Goal: Information Seeking & Learning: Learn about a topic

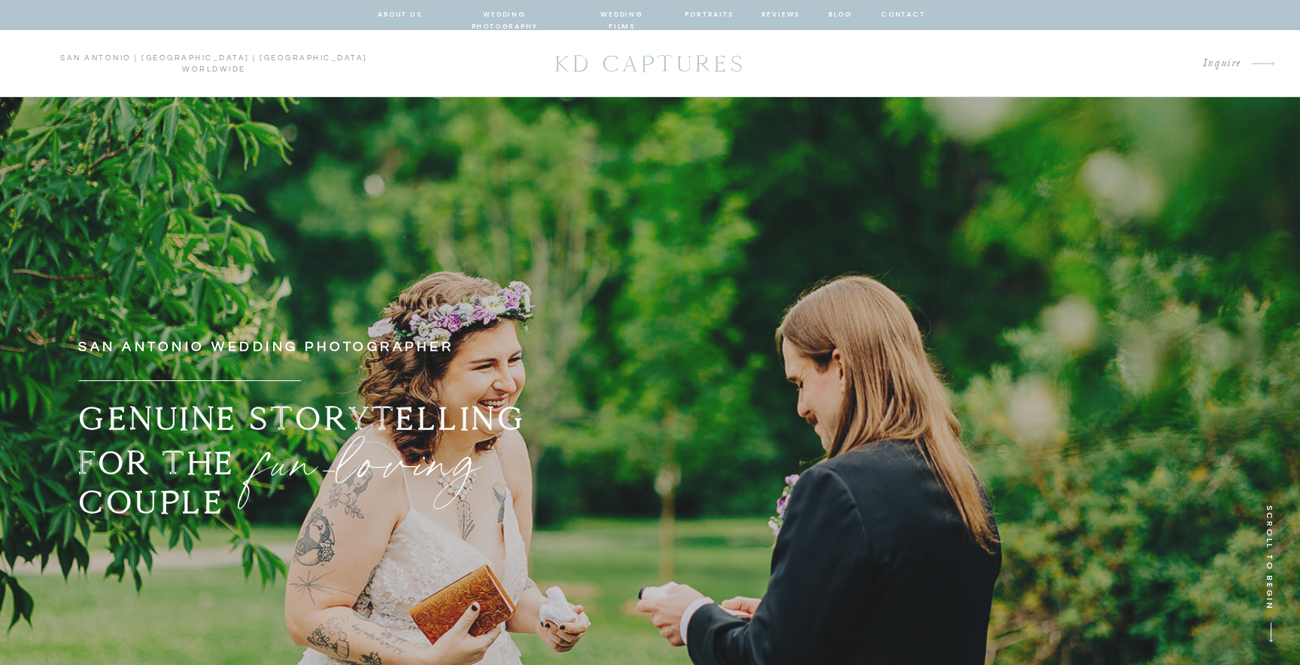
click at [845, 16] on nav "blog" at bounding box center [840, 15] width 27 height 14
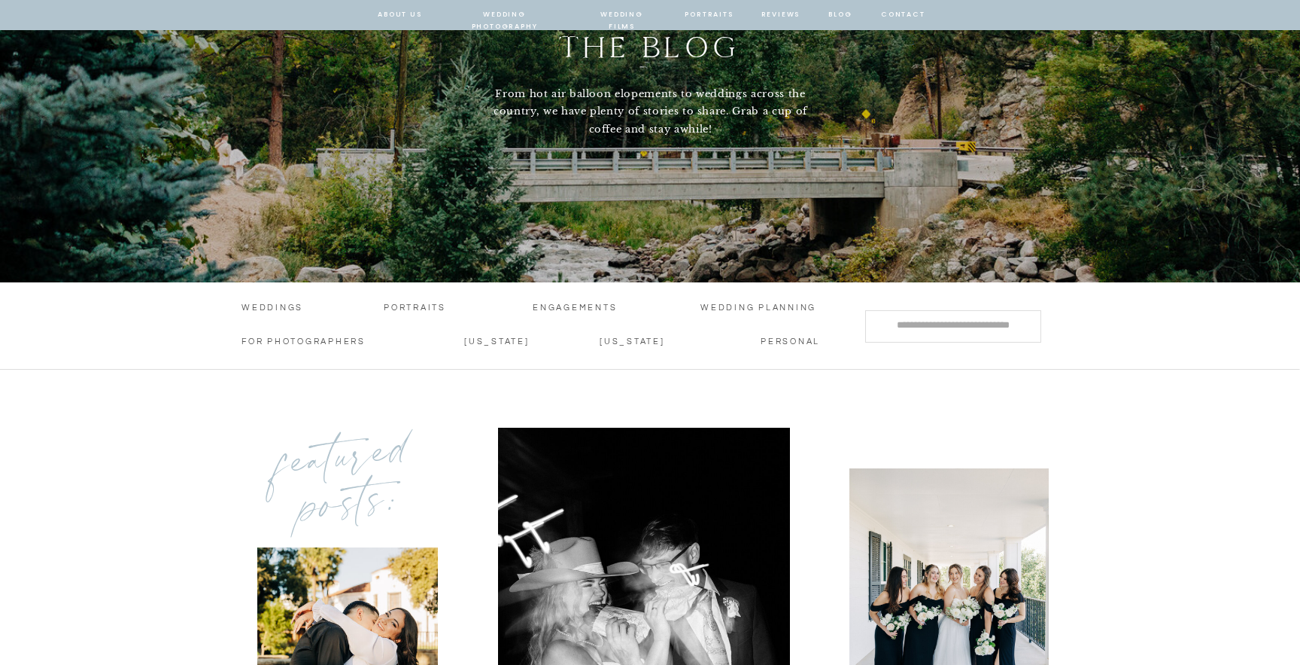
scroll to position [257, 0]
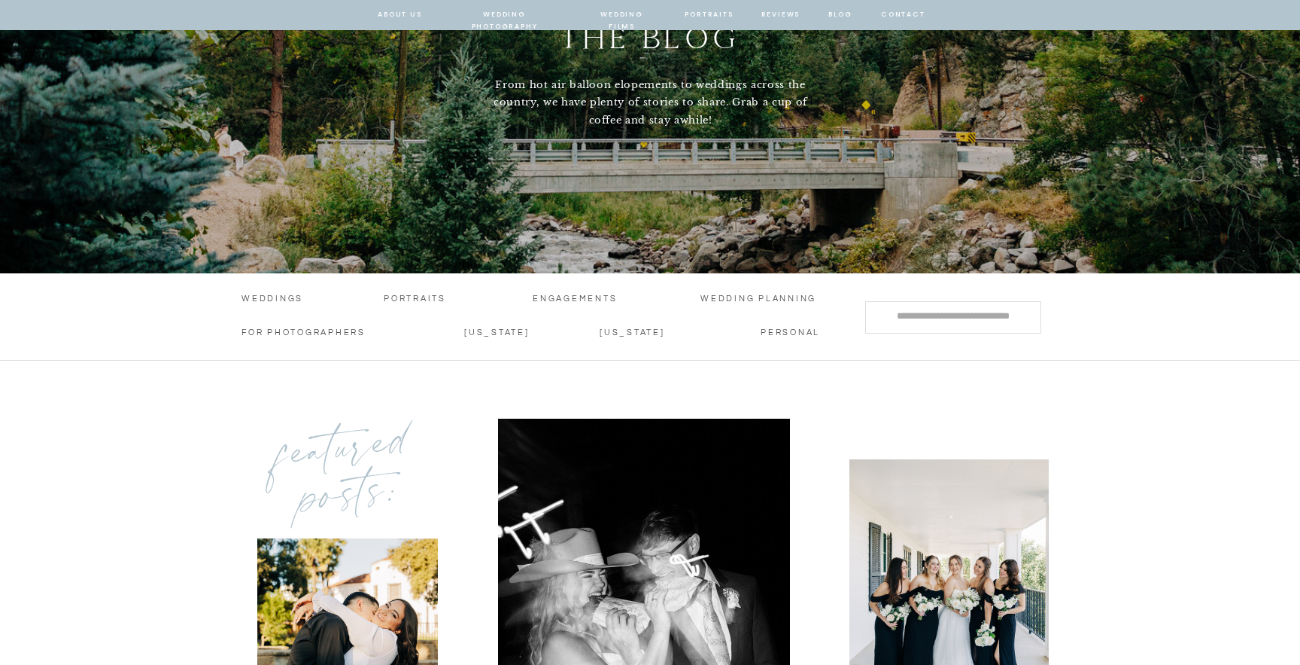
click at [929, 320] on input "Search for:" at bounding box center [953, 316] width 149 height 16
type input "*******"
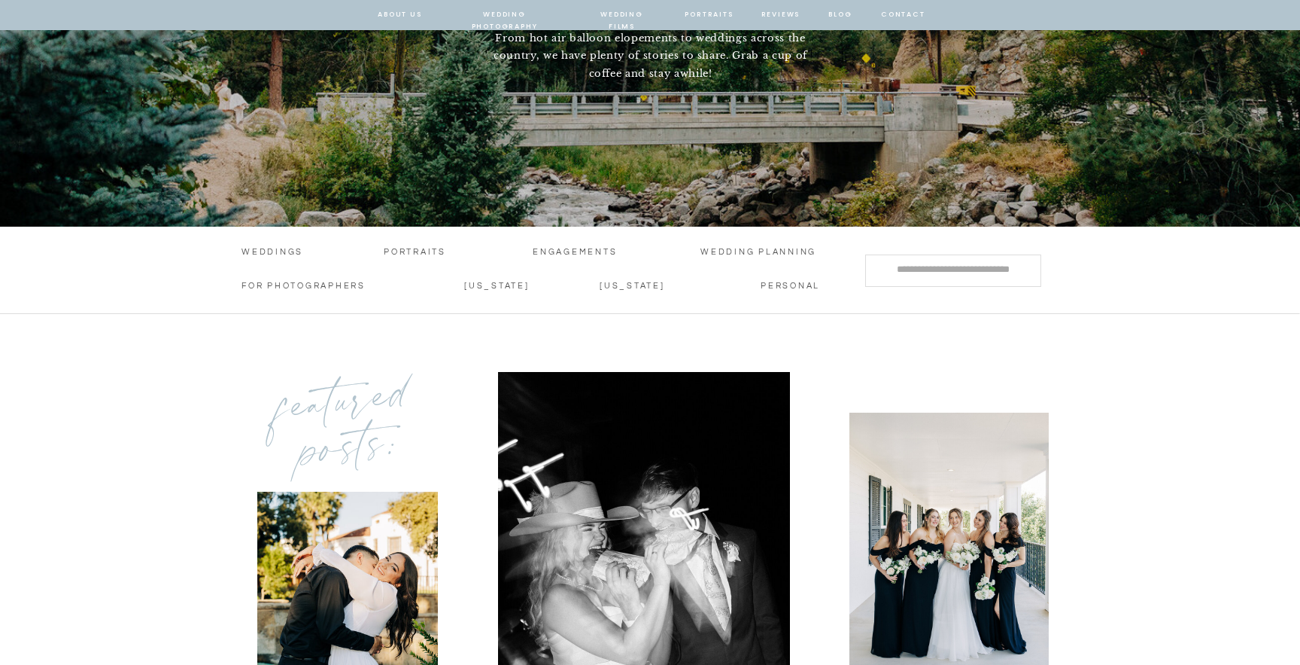
scroll to position [304, 0]
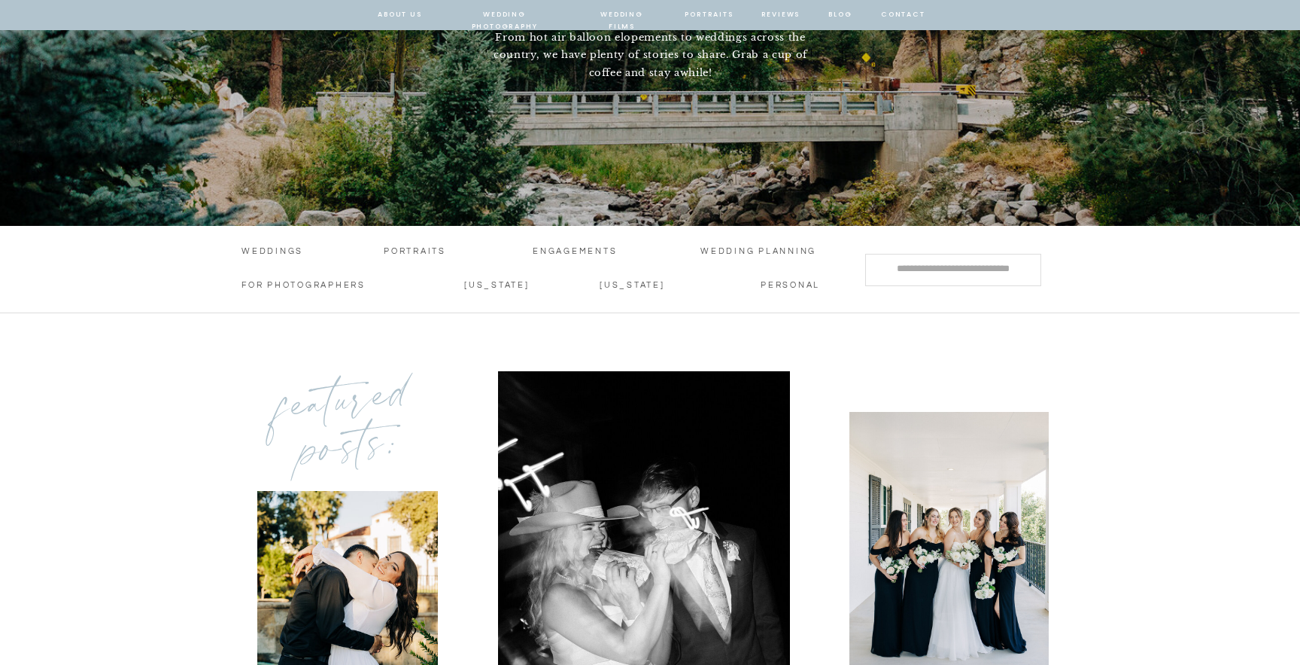
click at [641, 281] on p "[US_STATE]" at bounding box center [632, 287] width 64 height 16
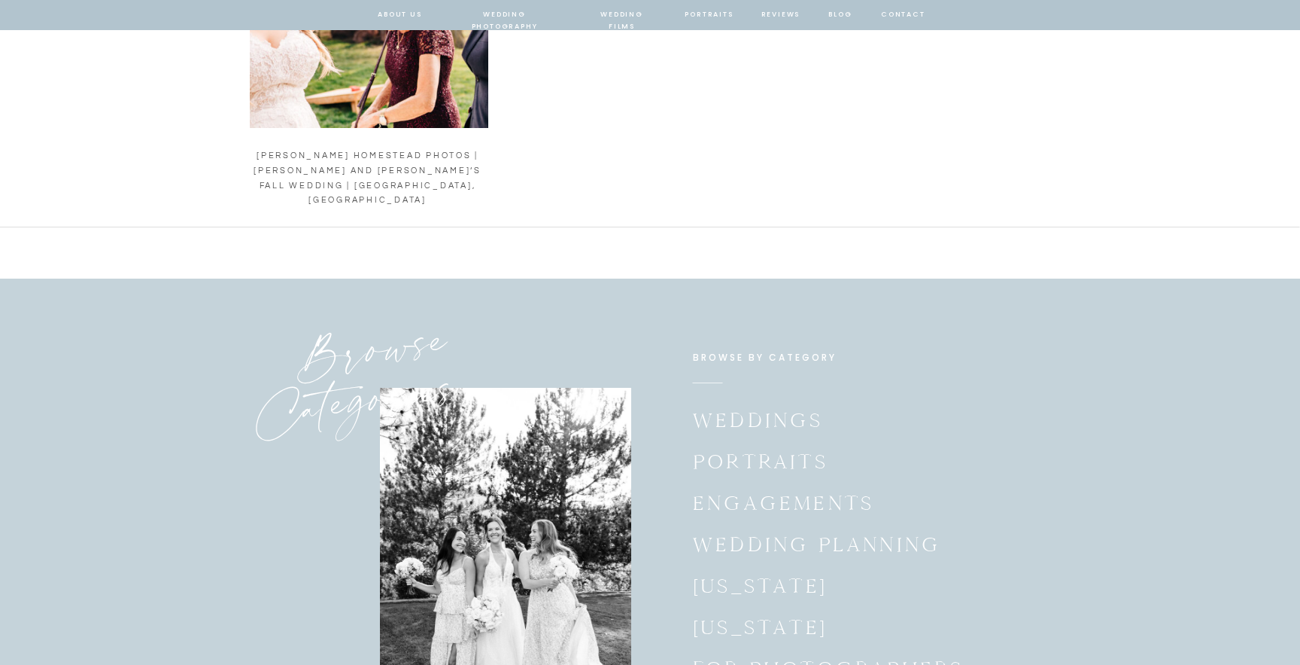
scroll to position [2082, 0]
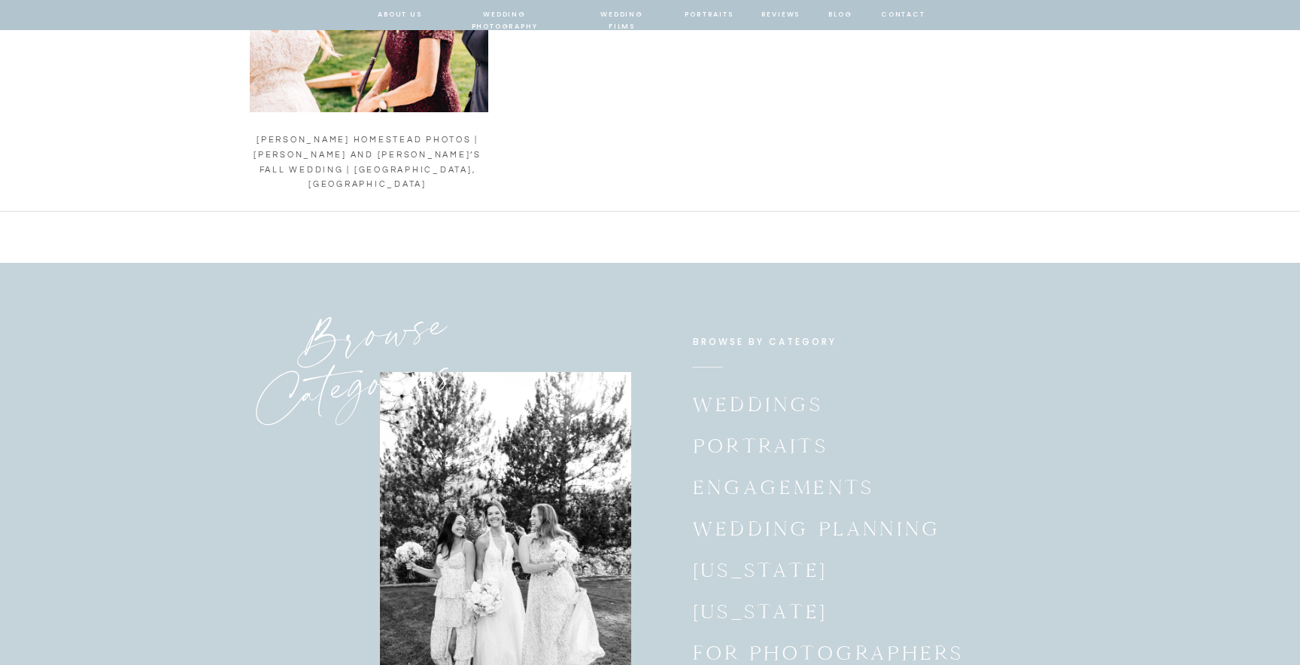
click at [809, 488] on p "engagements" at bounding box center [783, 485] width 181 height 29
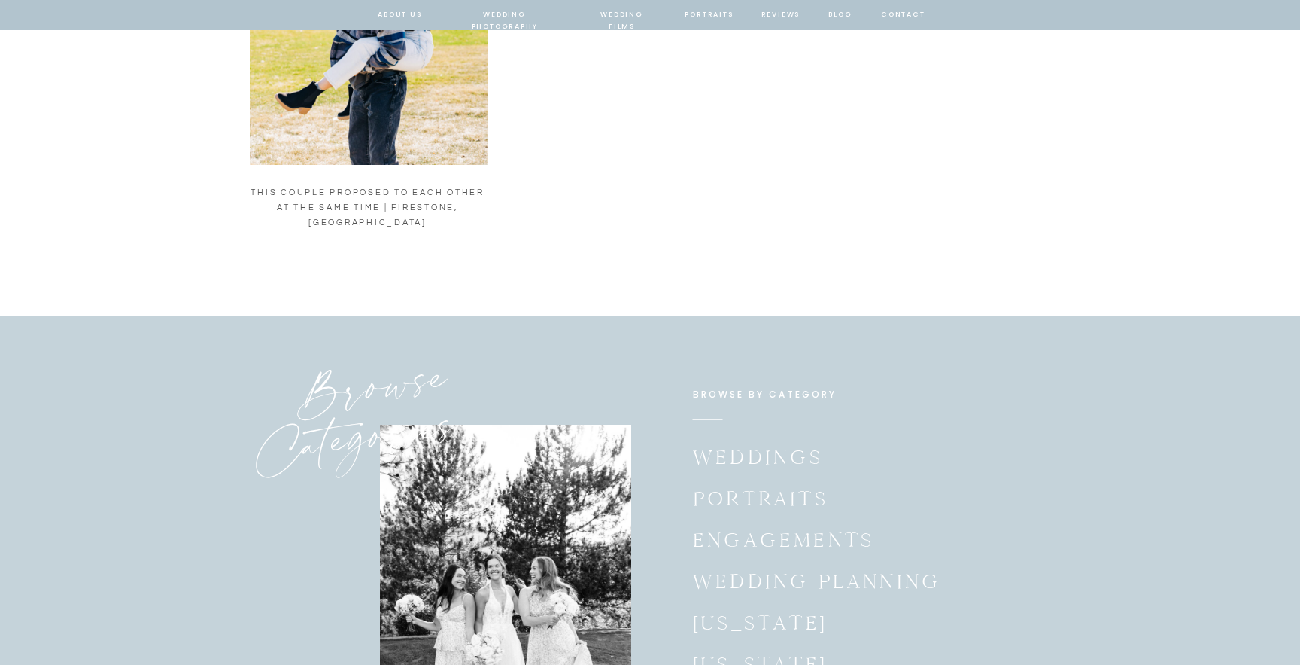
scroll to position [2042, 0]
